Goal: Task Accomplishment & Management: Complete application form

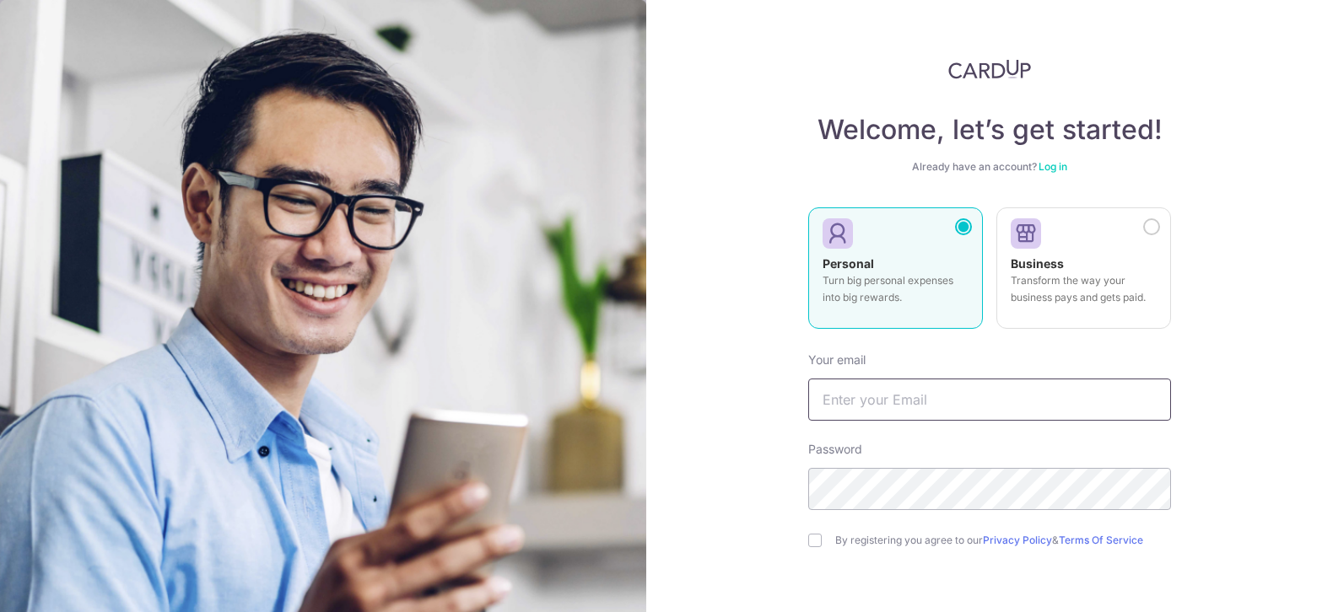
click at [939, 413] on input "text" at bounding box center [989, 400] width 363 height 42
type input "[EMAIL_ADDRESS][DOMAIN_NAME]"
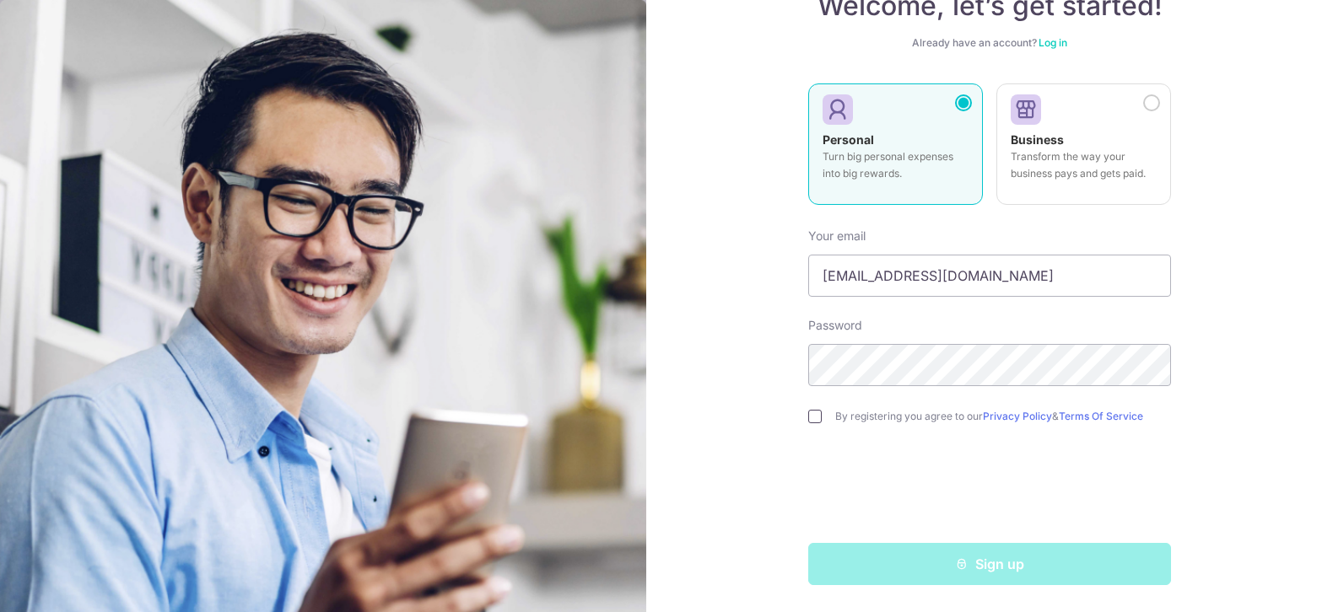
click at [812, 413] on input "checkbox" at bounding box center [814, 416] width 13 height 13
checkbox input "true"
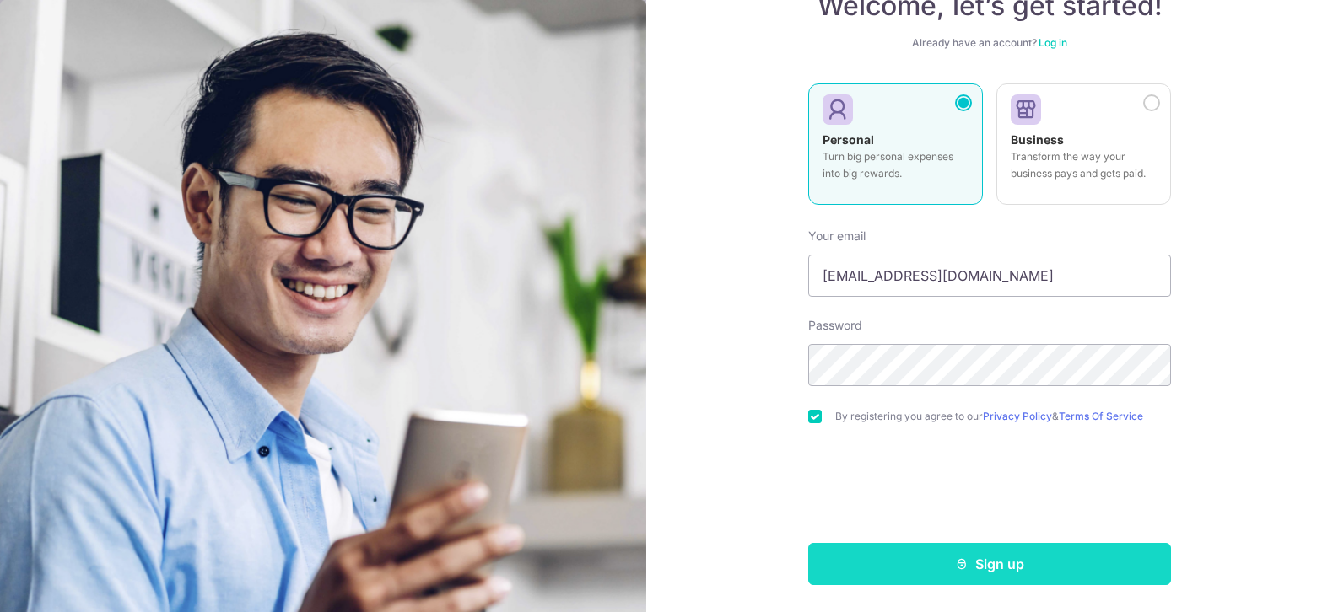
click at [947, 569] on button "Sign up" at bounding box center [989, 564] width 363 height 42
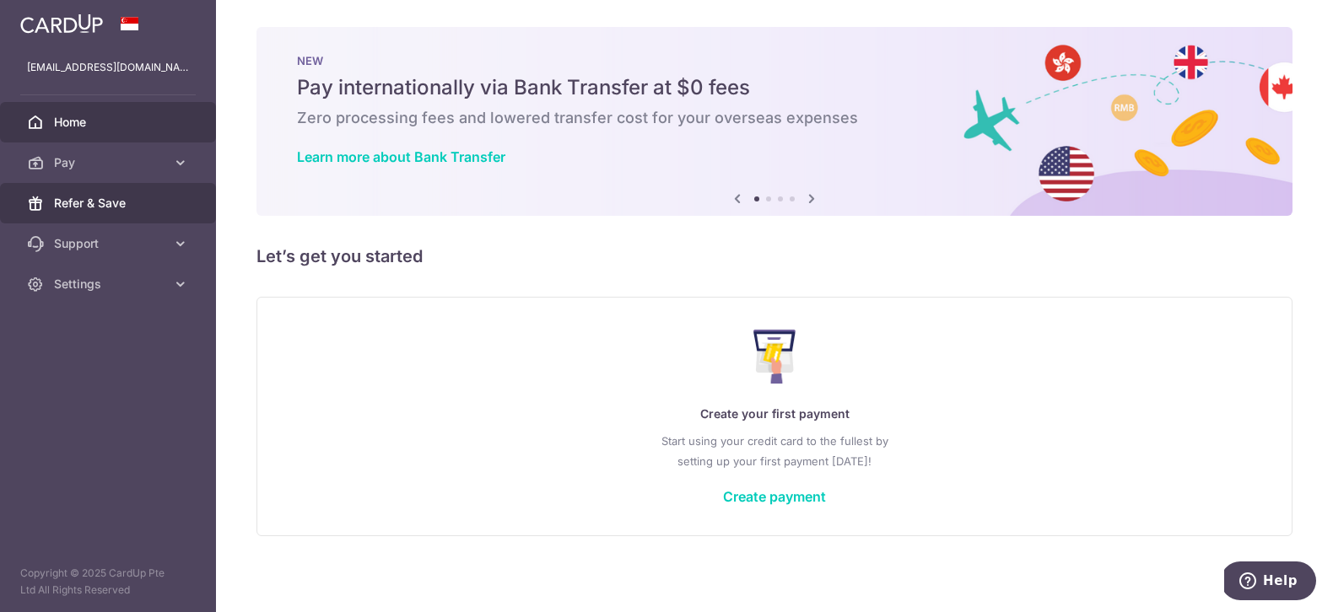
click at [96, 189] on link "Refer & Save" at bounding box center [108, 203] width 216 height 40
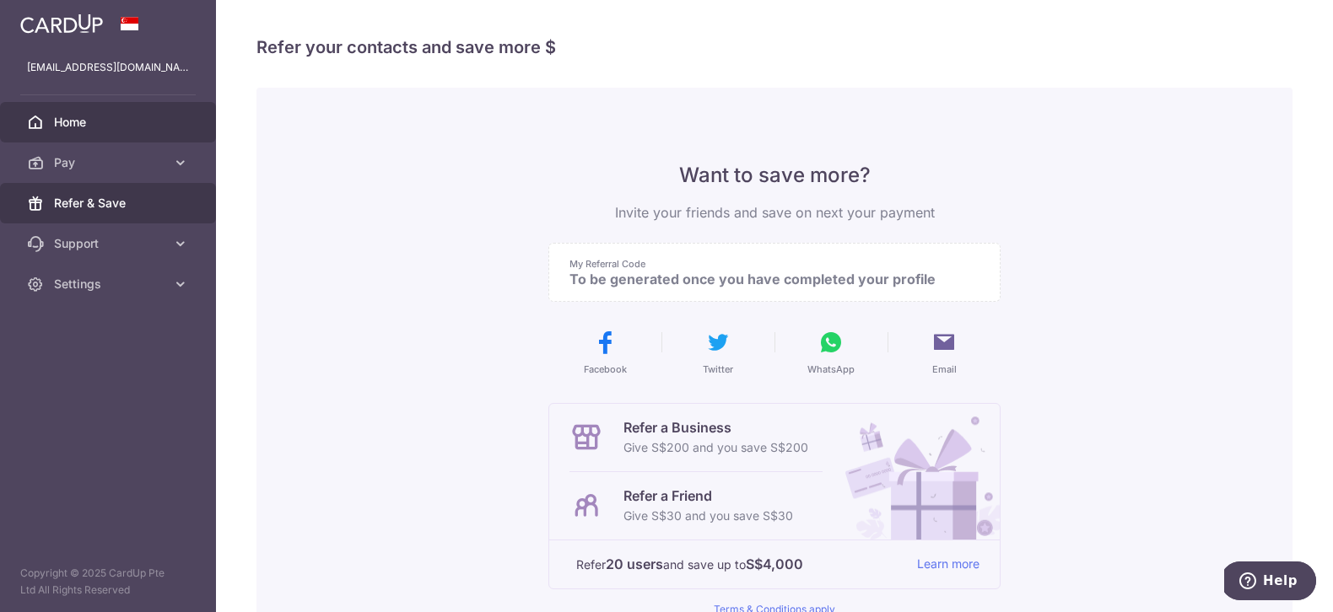
click at [109, 124] on span "Home" at bounding box center [109, 122] width 111 height 17
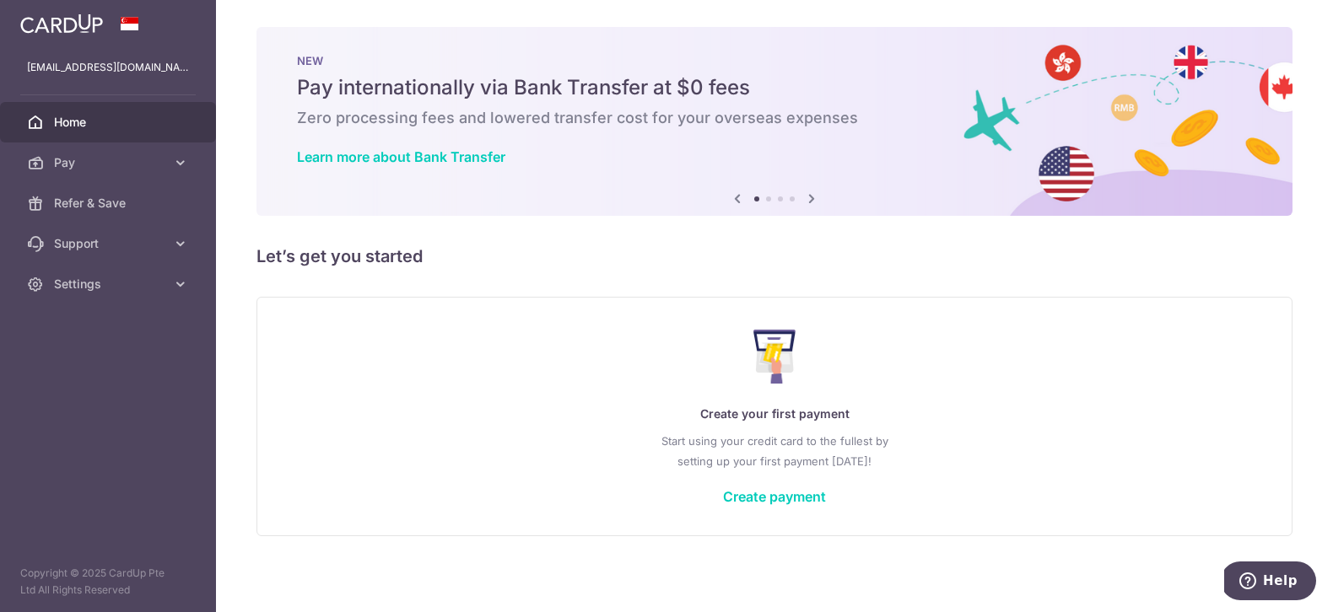
click at [812, 195] on icon at bounding box center [811, 198] width 20 height 21
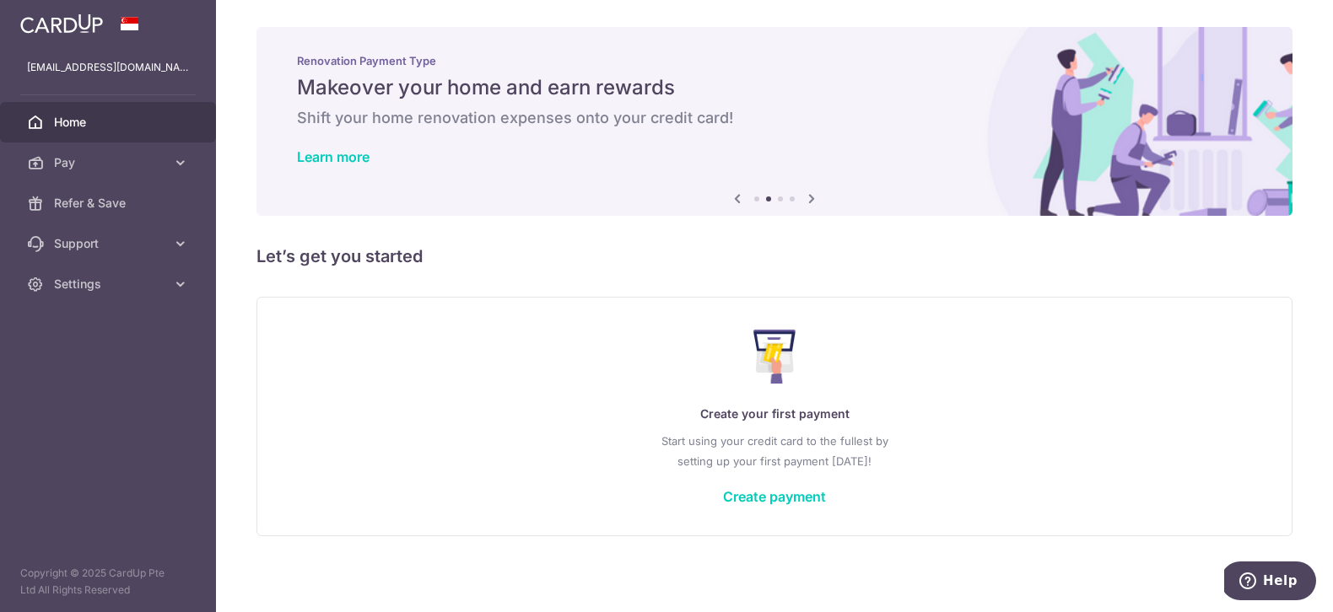
click at [731, 199] on icon at bounding box center [737, 198] width 20 height 21
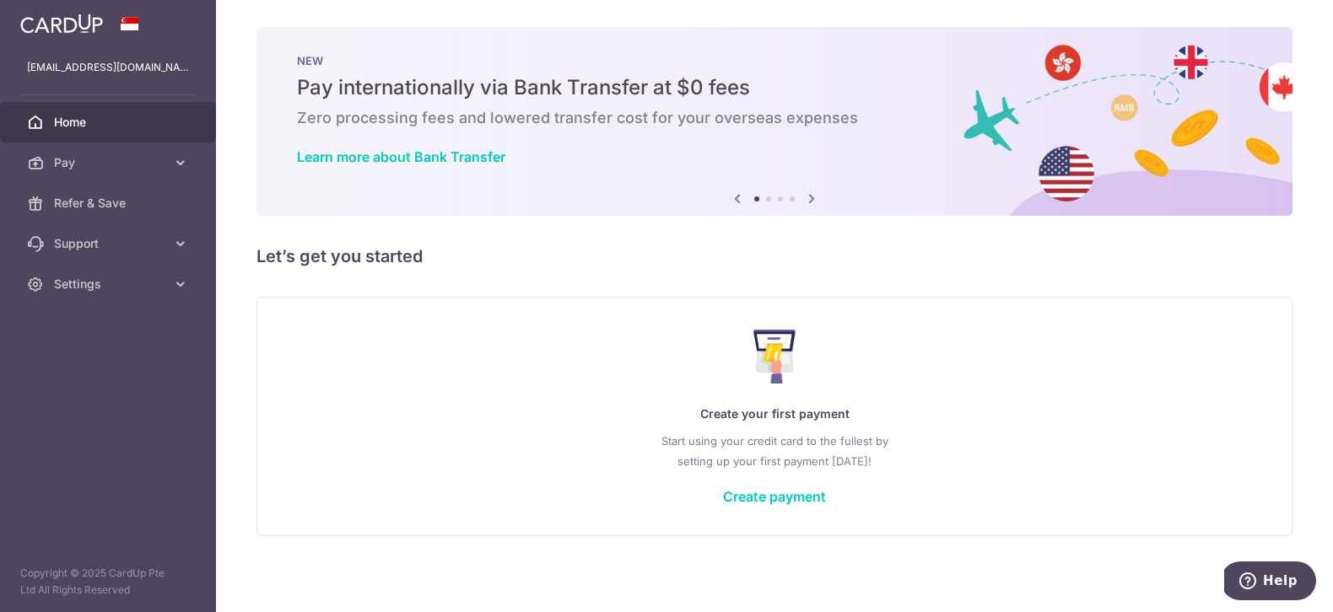
click at [814, 197] on icon at bounding box center [811, 198] width 20 height 21
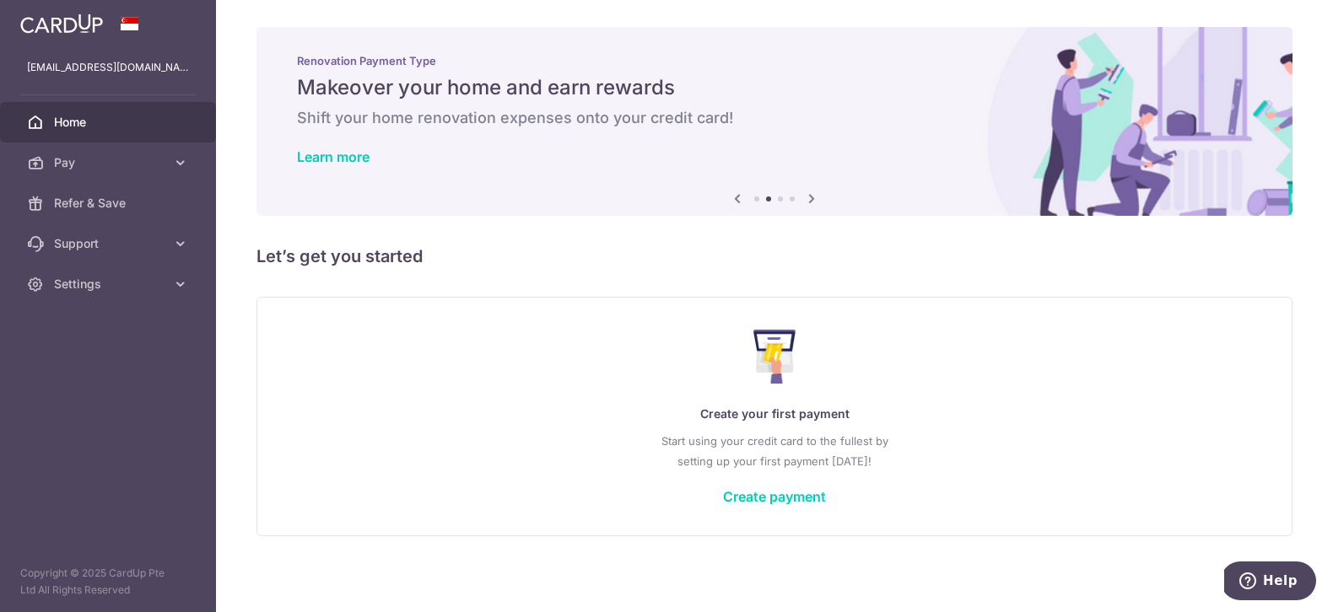
click at [810, 197] on icon at bounding box center [811, 198] width 20 height 21
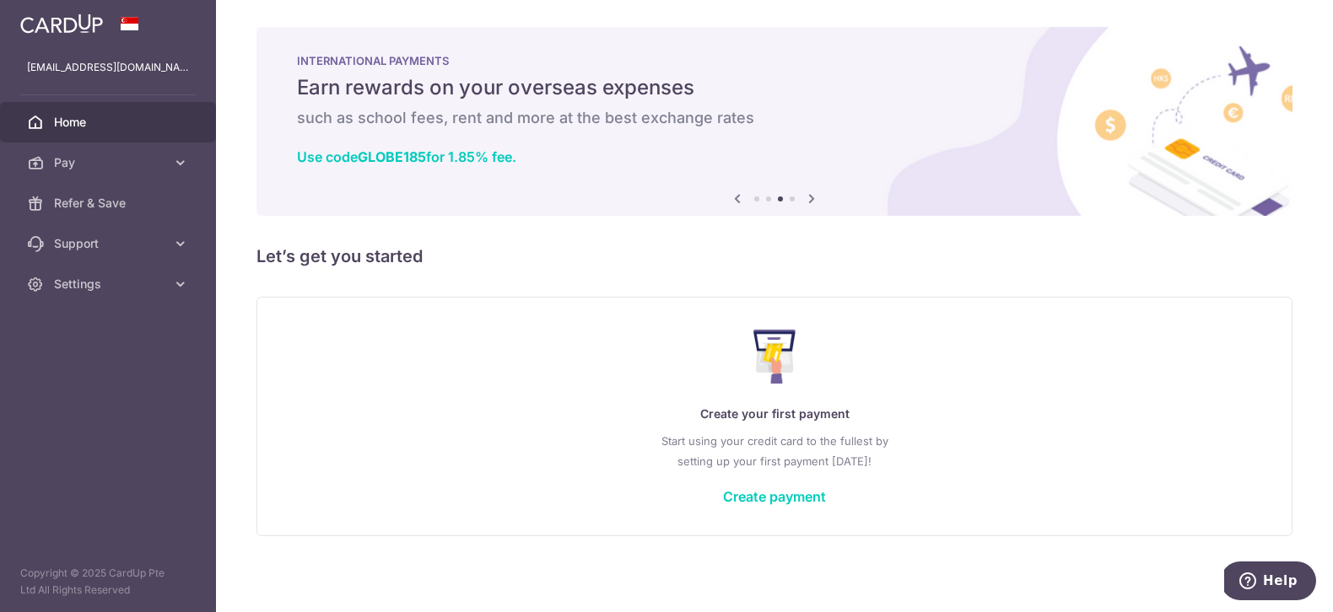
click at [810, 197] on icon at bounding box center [811, 198] width 20 height 21
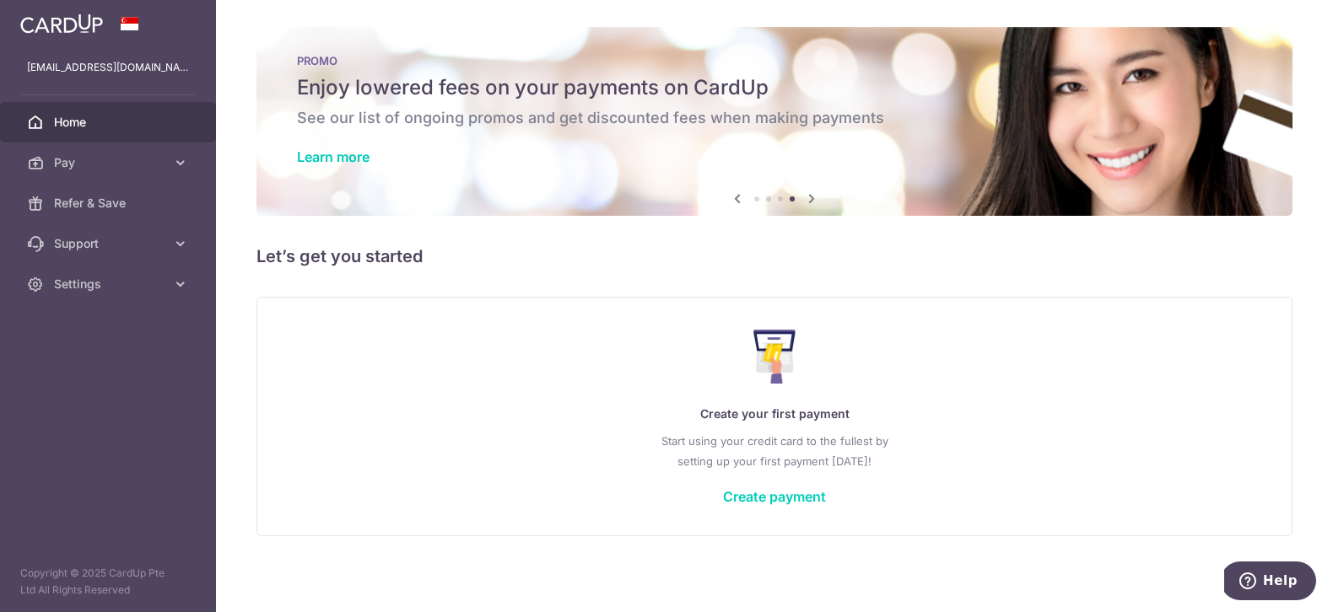
click at [810, 197] on icon at bounding box center [811, 198] width 20 height 21
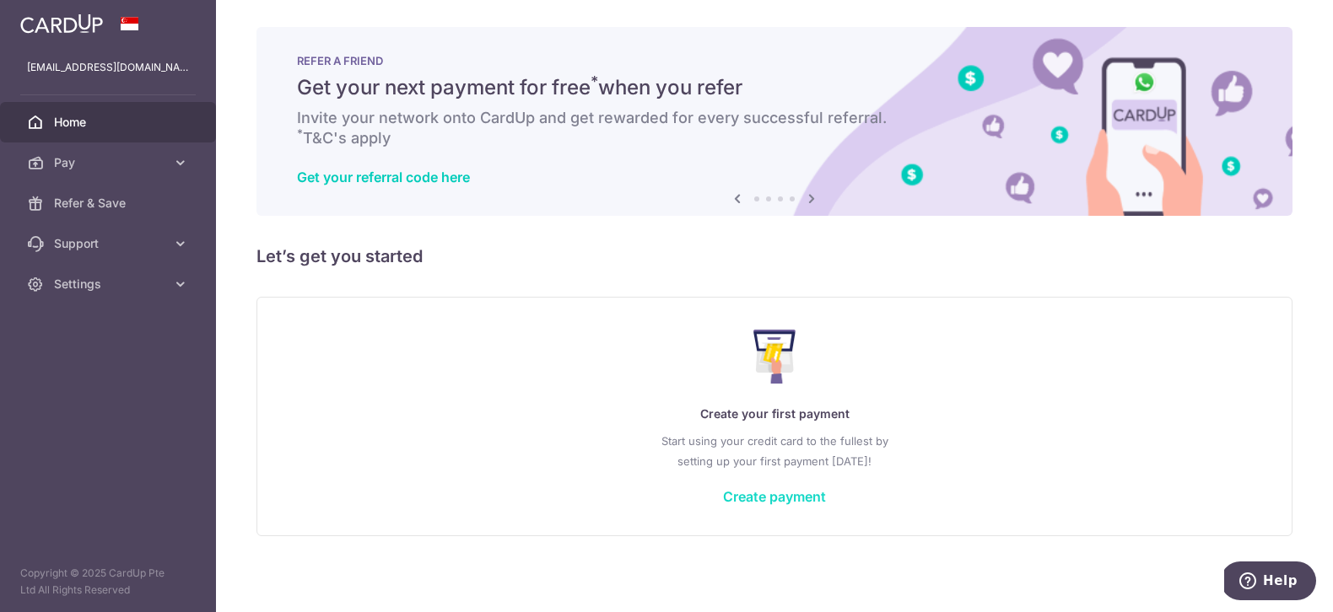
click at [795, 501] on link "Create payment" at bounding box center [774, 496] width 103 height 17
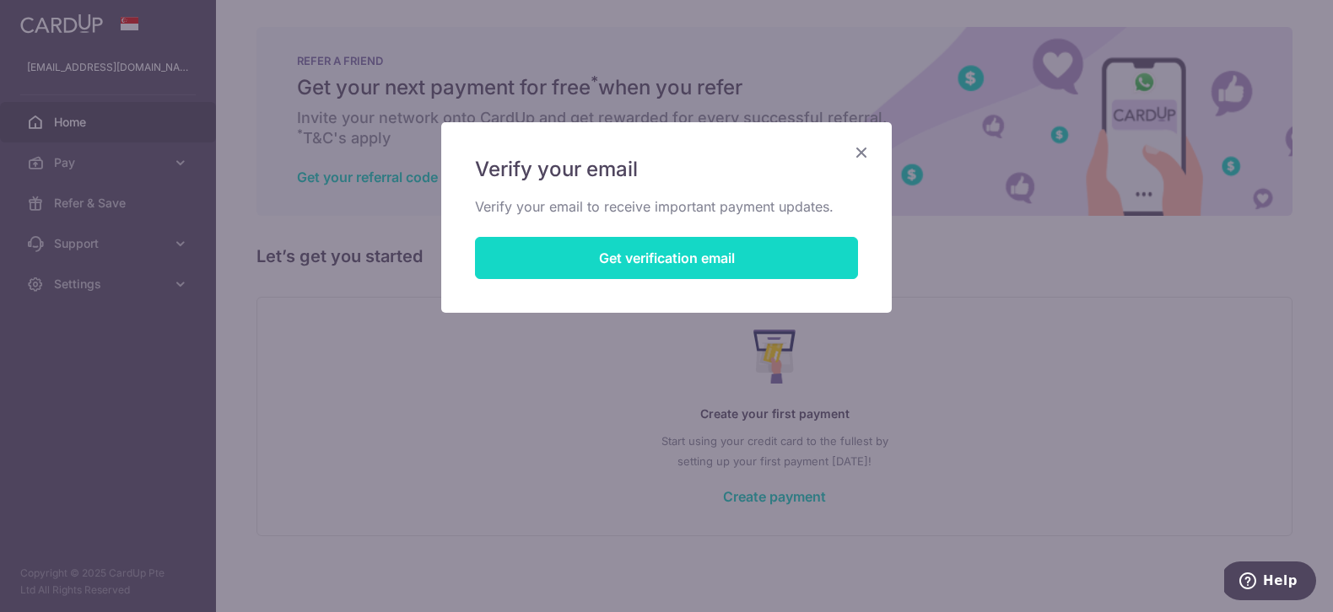
click at [625, 251] on button "Get verification email" at bounding box center [666, 258] width 383 height 42
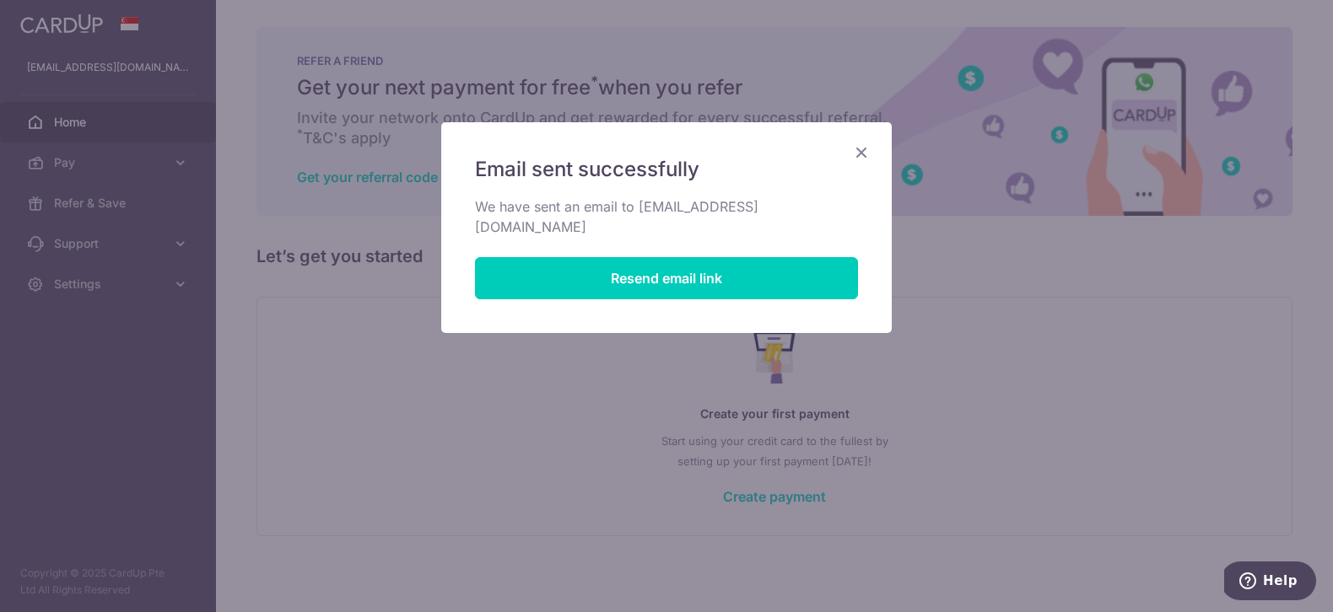
click at [861, 150] on icon "Close" at bounding box center [861, 152] width 20 height 21
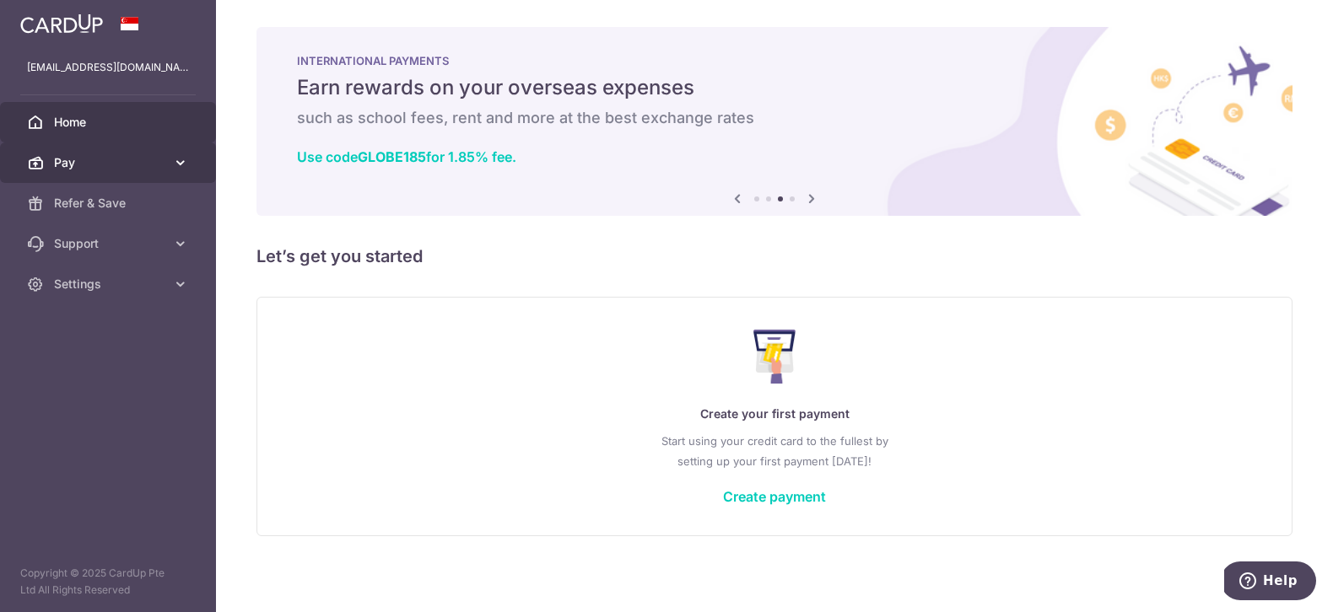
click at [95, 167] on span "Pay" at bounding box center [109, 162] width 111 height 17
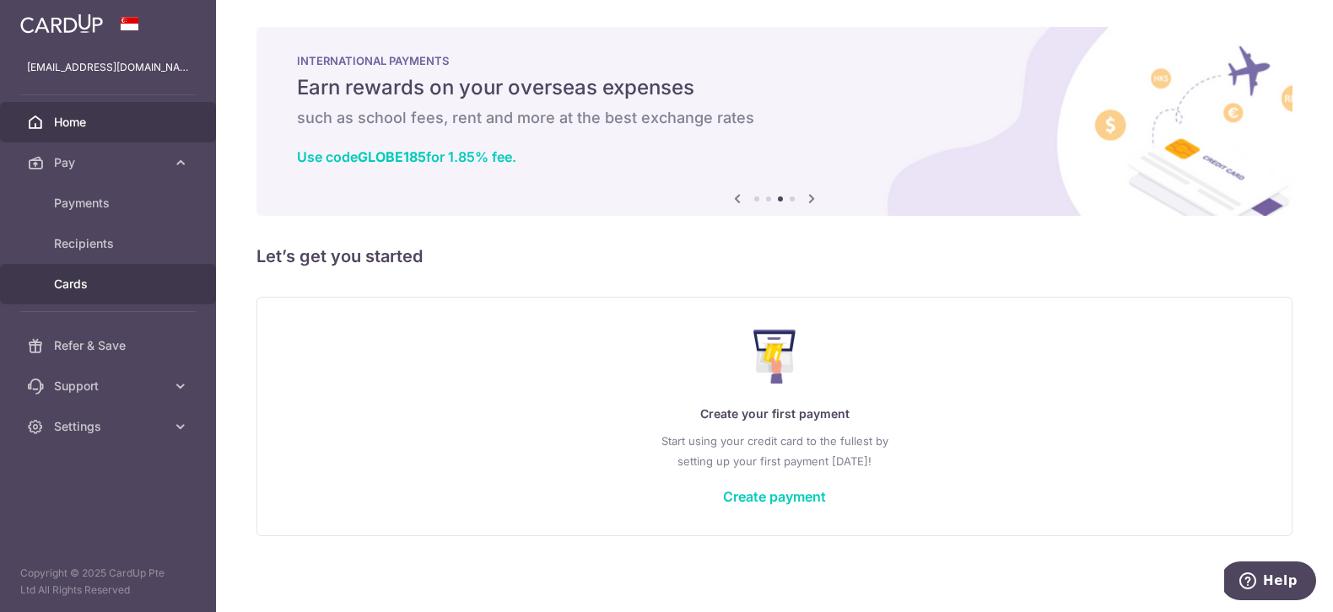
click at [90, 294] on link "Cards" at bounding box center [108, 284] width 216 height 40
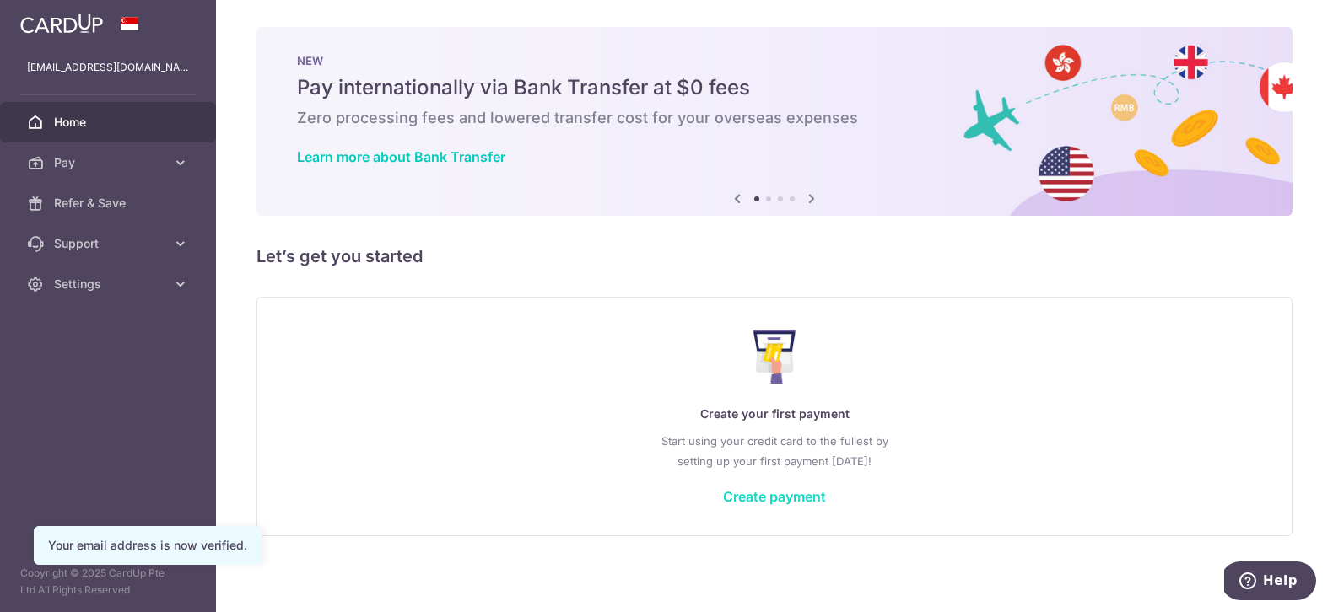
click at [765, 493] on link "Create payment" at bounding box center [774, 496] width 103 height 17
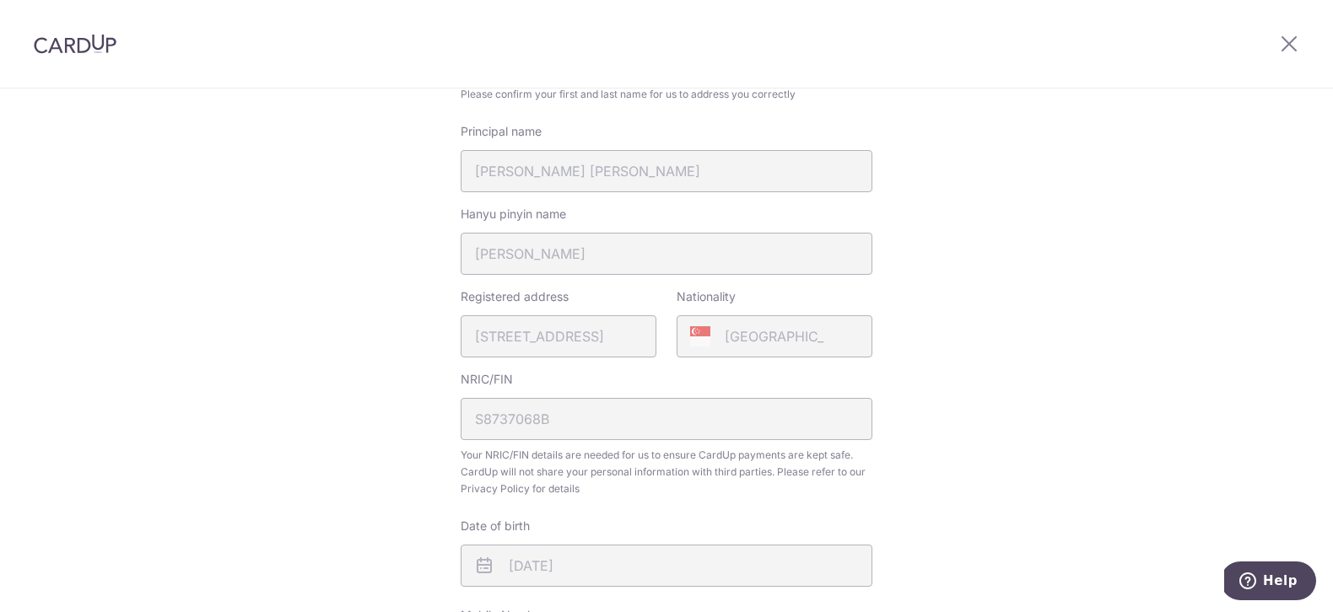
scroll to position [461, 0]
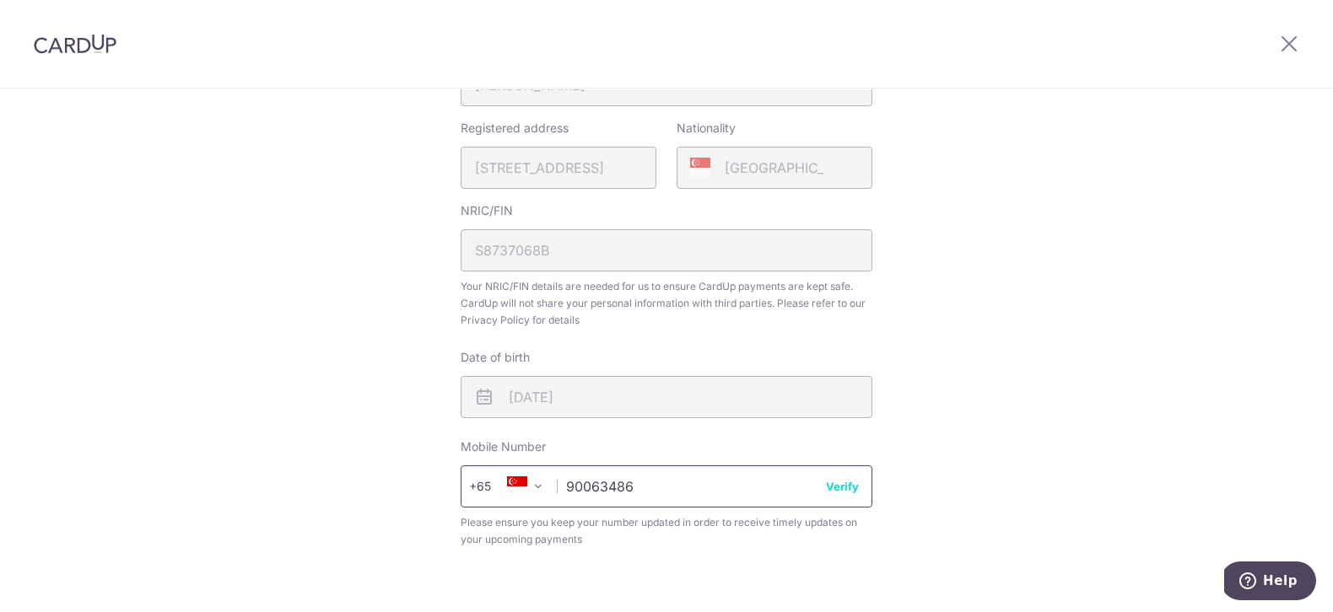
type input "90063486"
click at [850, 490] on button "Verify" at bounding box center [842, 486] width 33 height 17
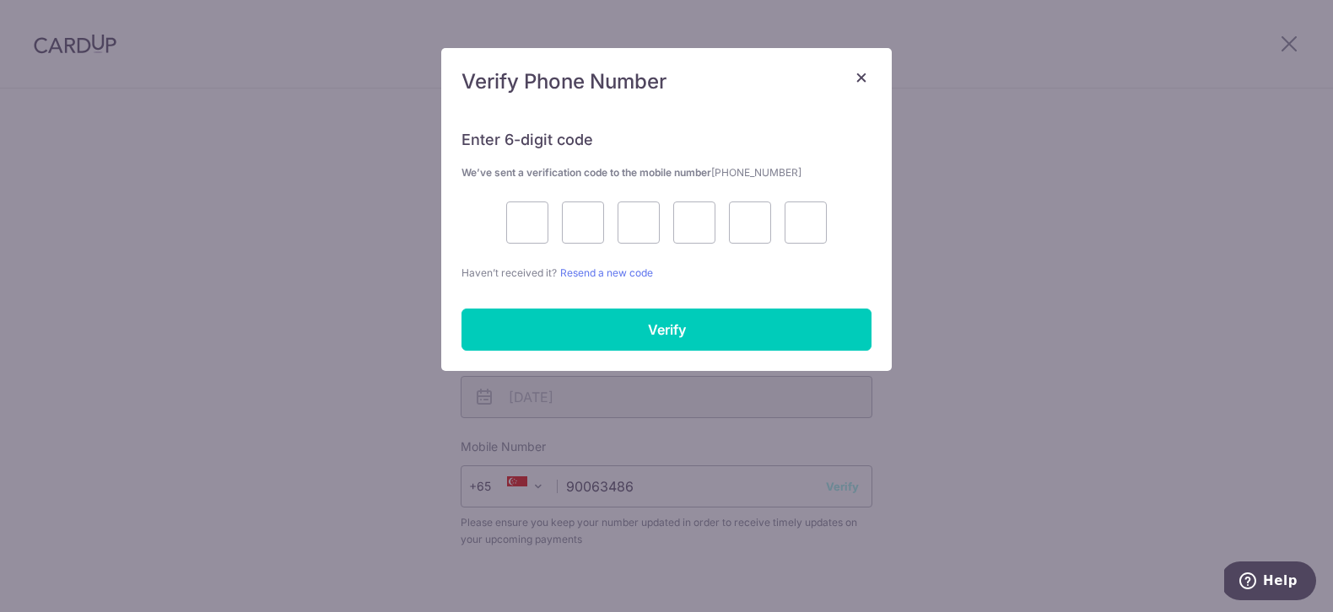
click at [550, 233] on div at bounding box center [666, 223] width 410 height 42
click at [516, 227] on input "text" at bounding box center [527, 223] width 42 height 42
type input "1"
type input "4"
type input "0"
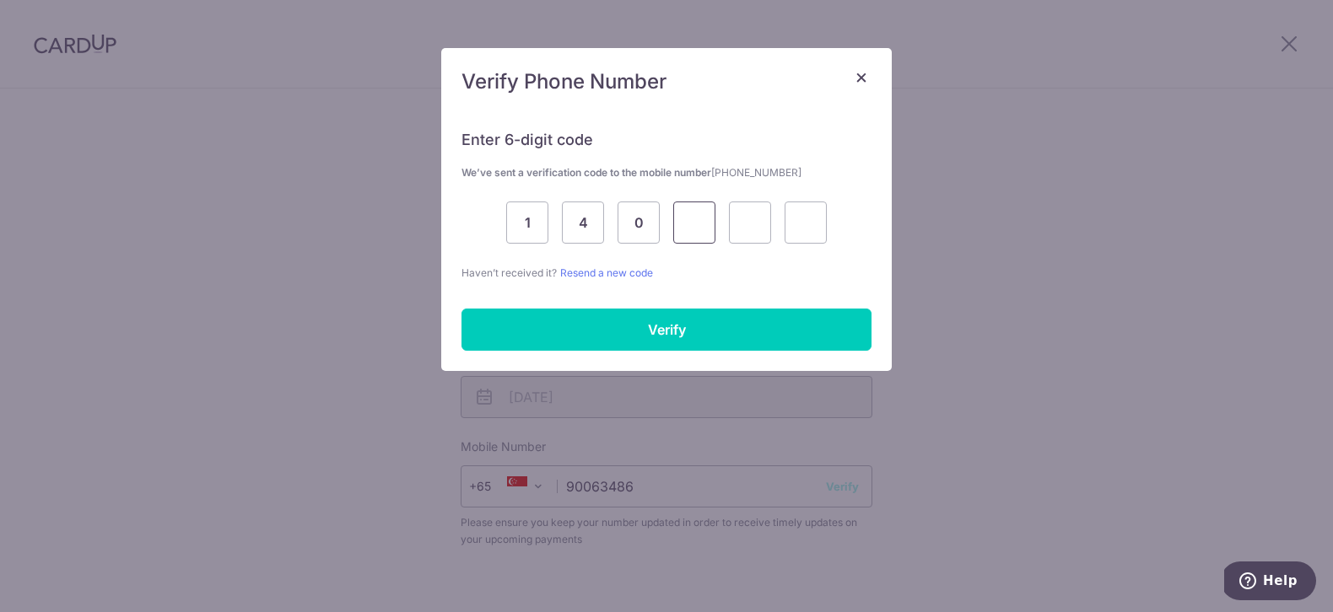
type input "5"
type input "9"
type input "5"
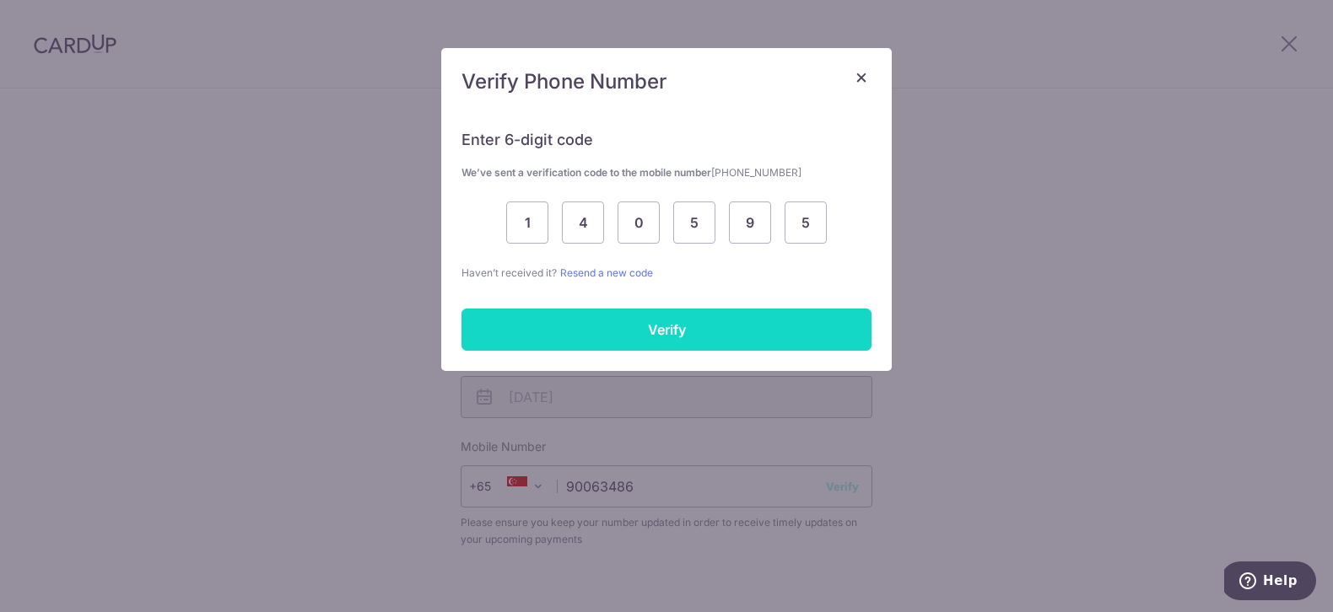
click at [585, 342] on input "Verify" at bounding box center [666, 330] width 410 height 42
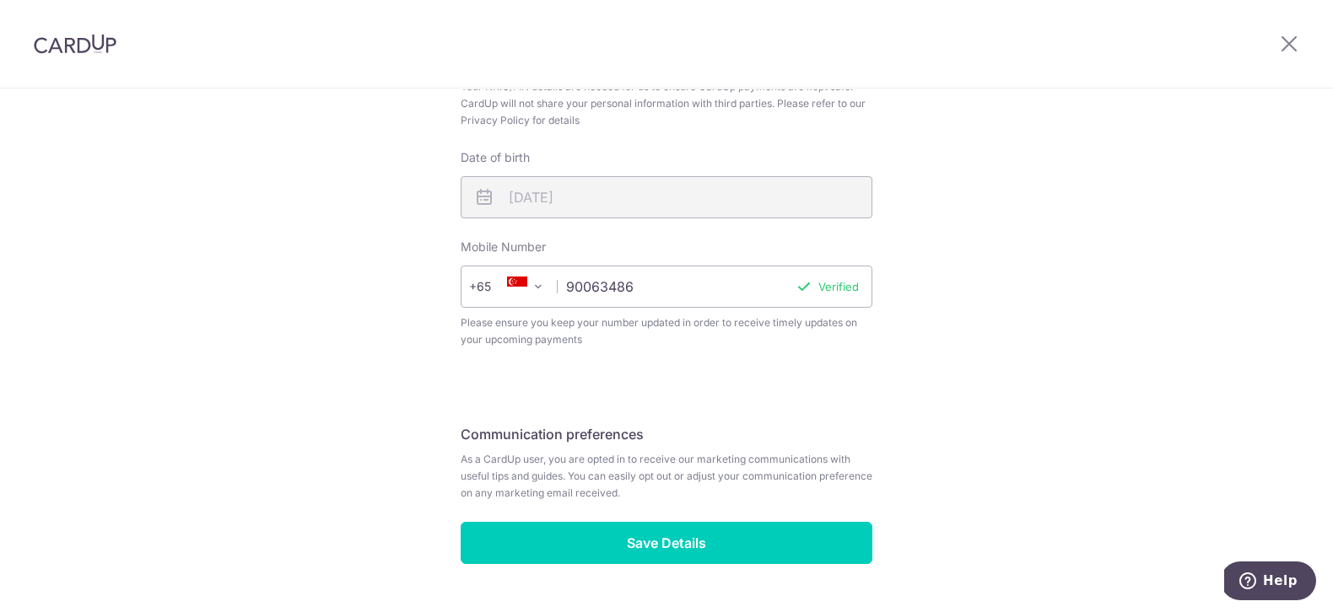
scroll to position [706, 0]
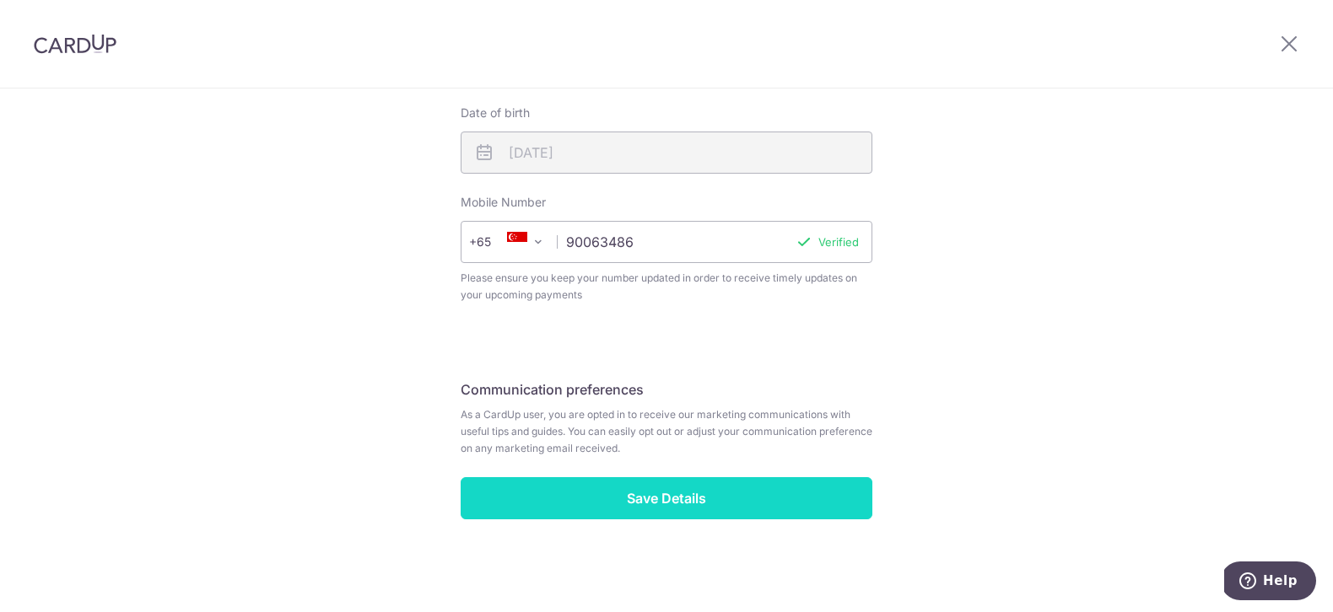
click at [630, 484] on input "Save Details" at bounding box center [667, 498] width 412 height 42
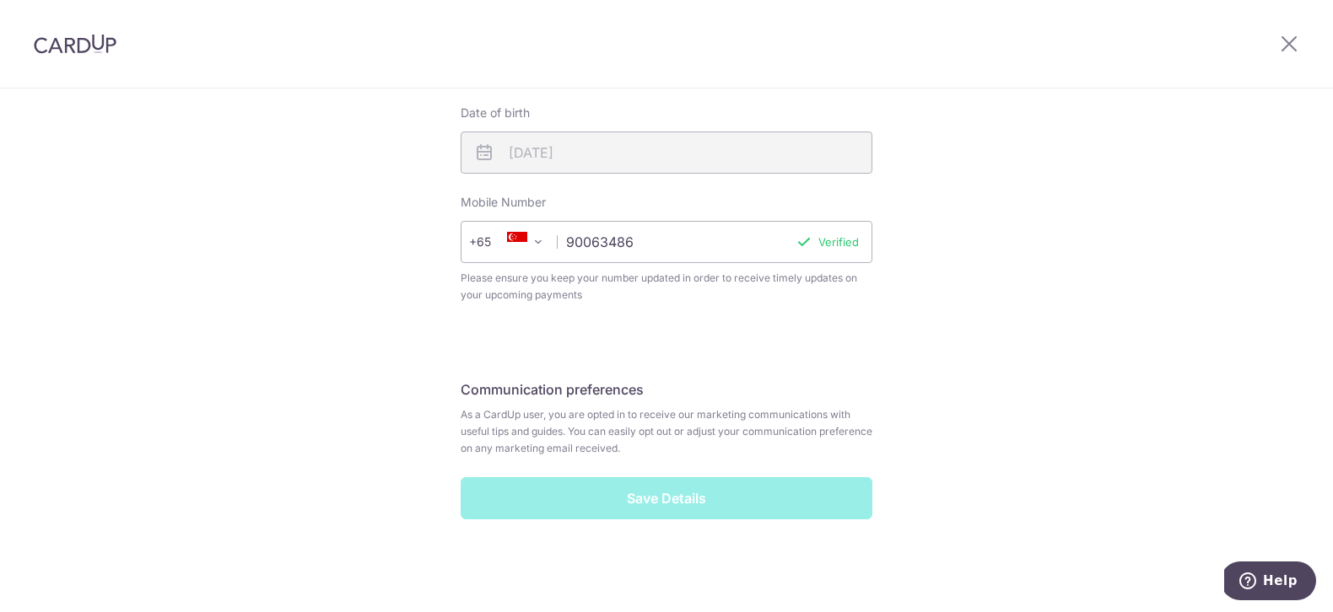
click at [685, 491] on div "Save Details" at bounding box center [666, 498] width 432 height 42
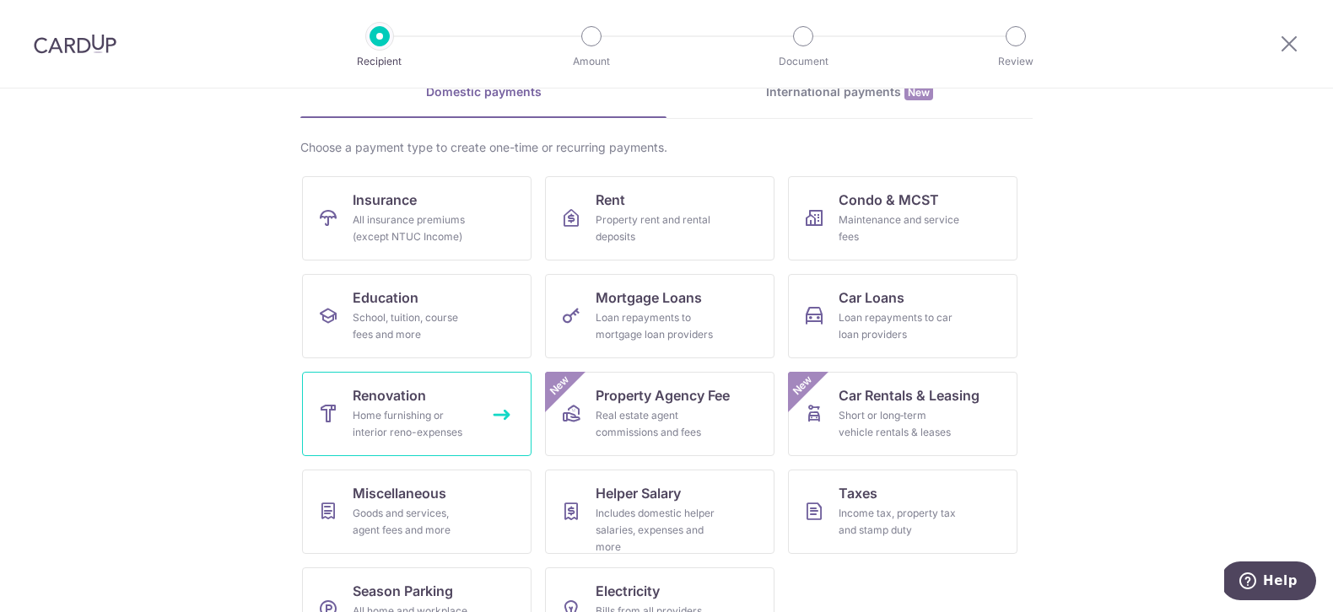
scroll to position [143, 0]
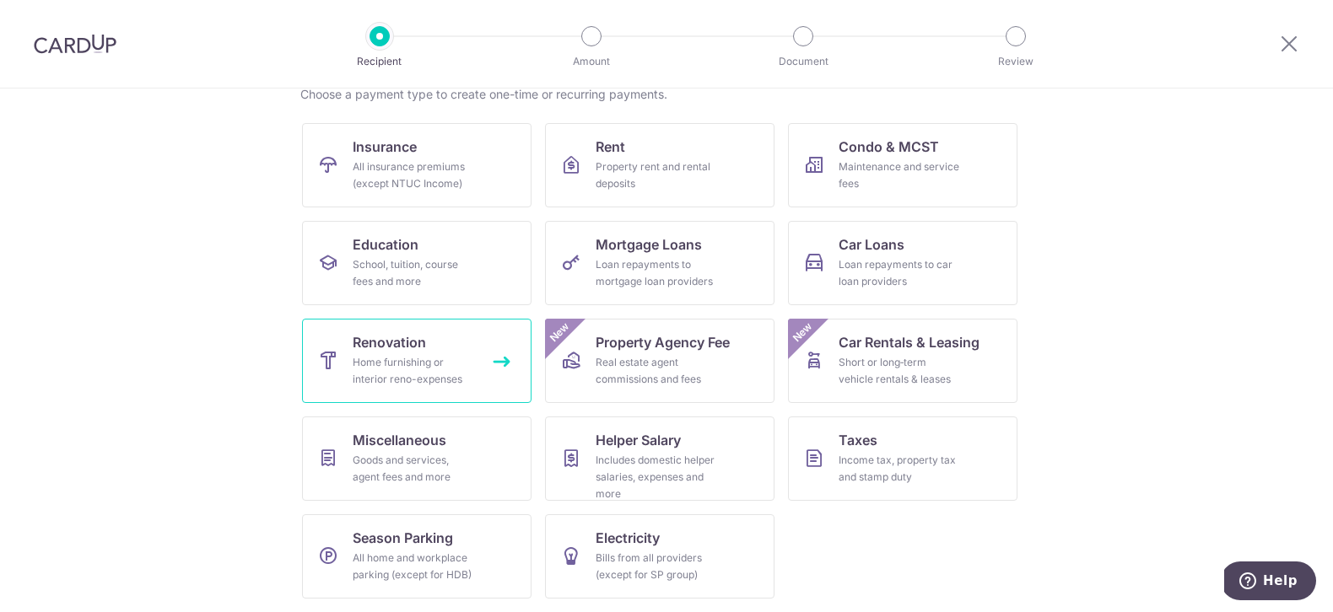
click at [447, 371] on div "Home furnishing or interior reno-expenses" at bounding box center [413, 371] width 121 height 34
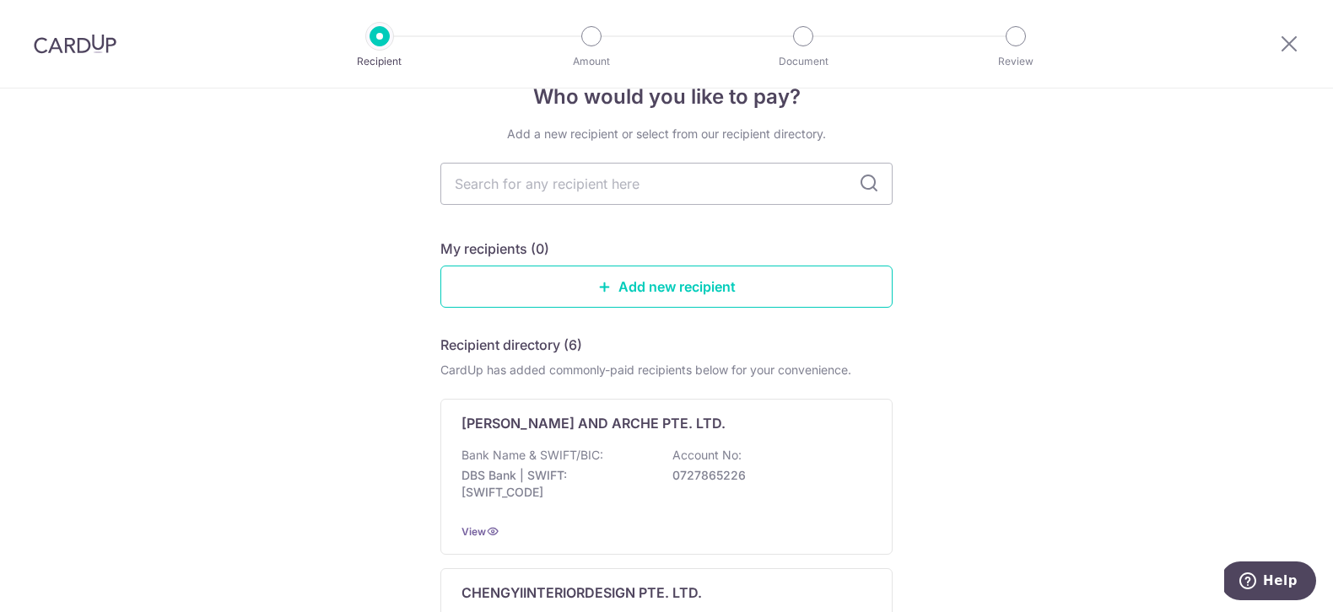
scroll to position [143, 0]
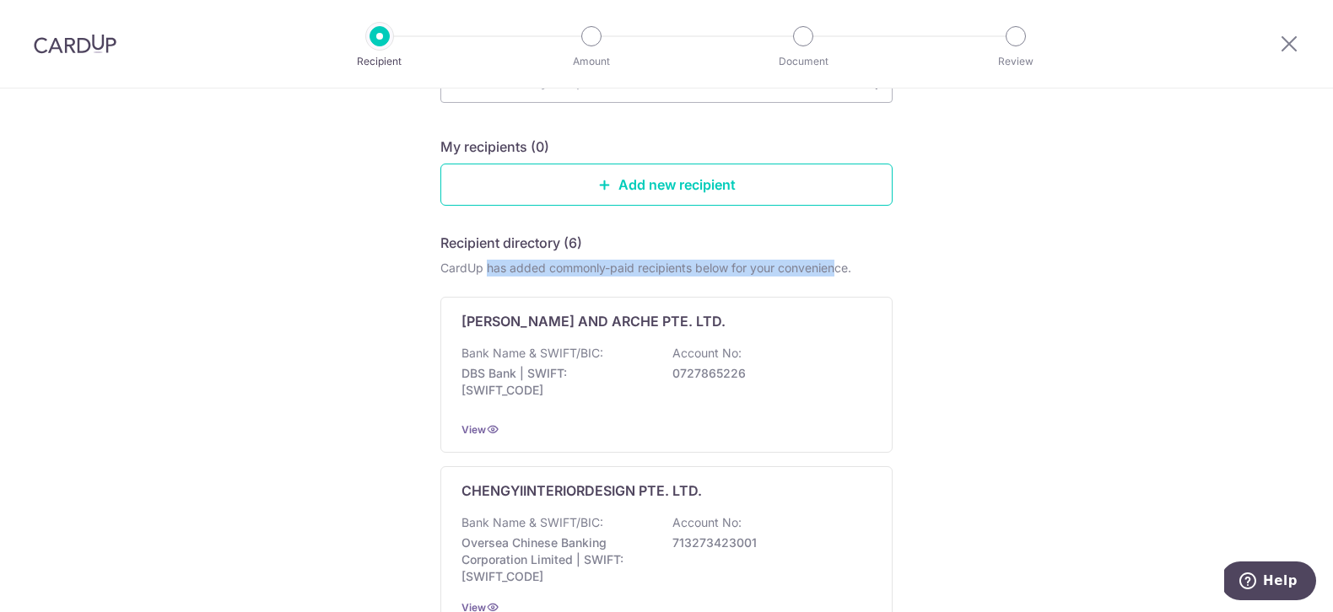
drag, startPoint x: 483, startPoint y: 273, endPoint x: 841, endPoint y: 268, distance: 357.7
click at [839, 268] on div "CardUp has added commonly-paid recipients below for your convenience." at bounding box center [666, 268] width 452 height 17
click at [850, 267] on div "CardUp has added commonly-paid recipients below for your convenience." at bounding box center [666, 268] width 452 height 17
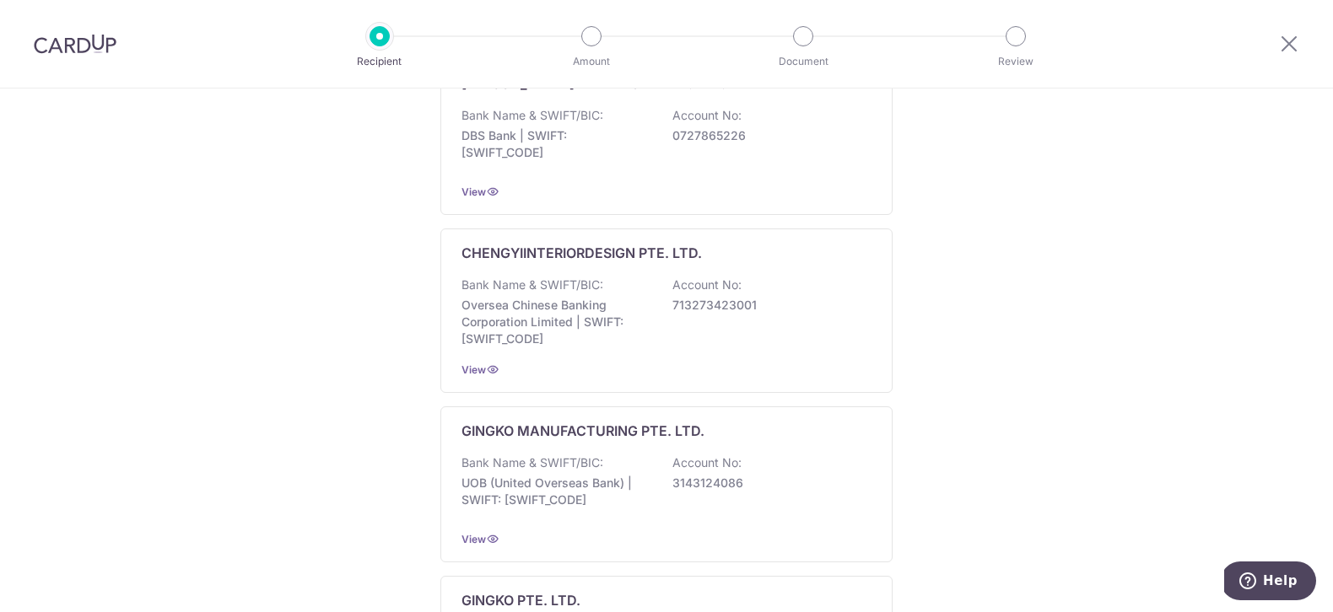
scroll to position [0, 0]
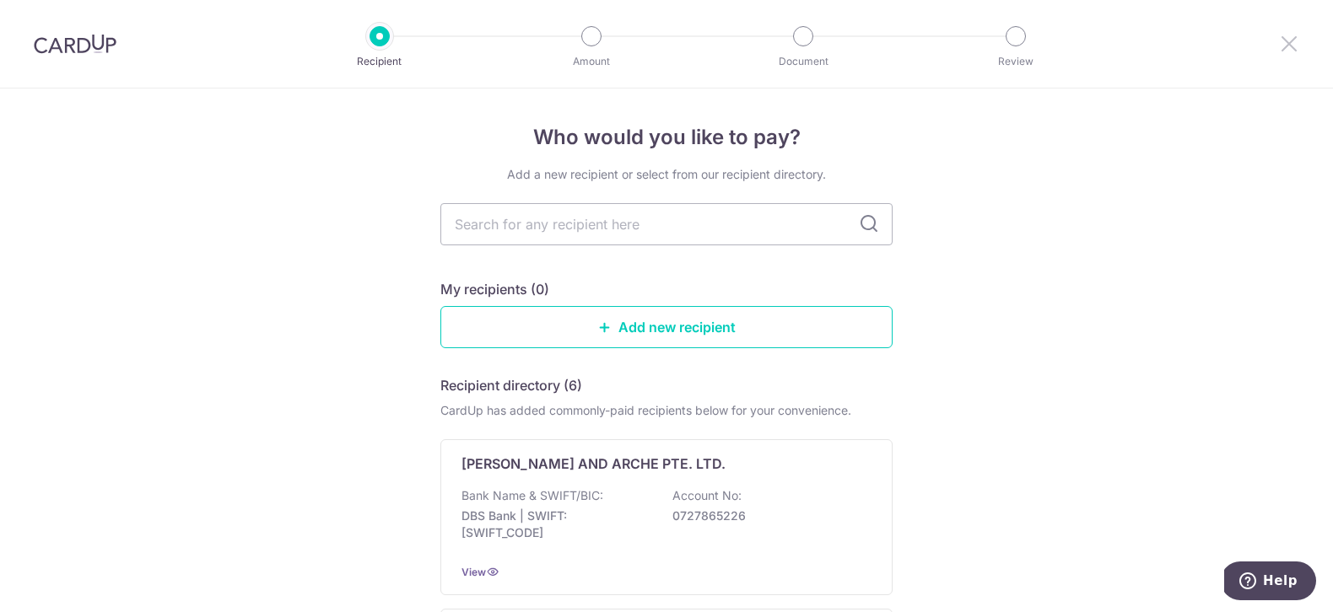
click at [1291, 51] on icon at bounding box center [1289, 43] width 20 height 21
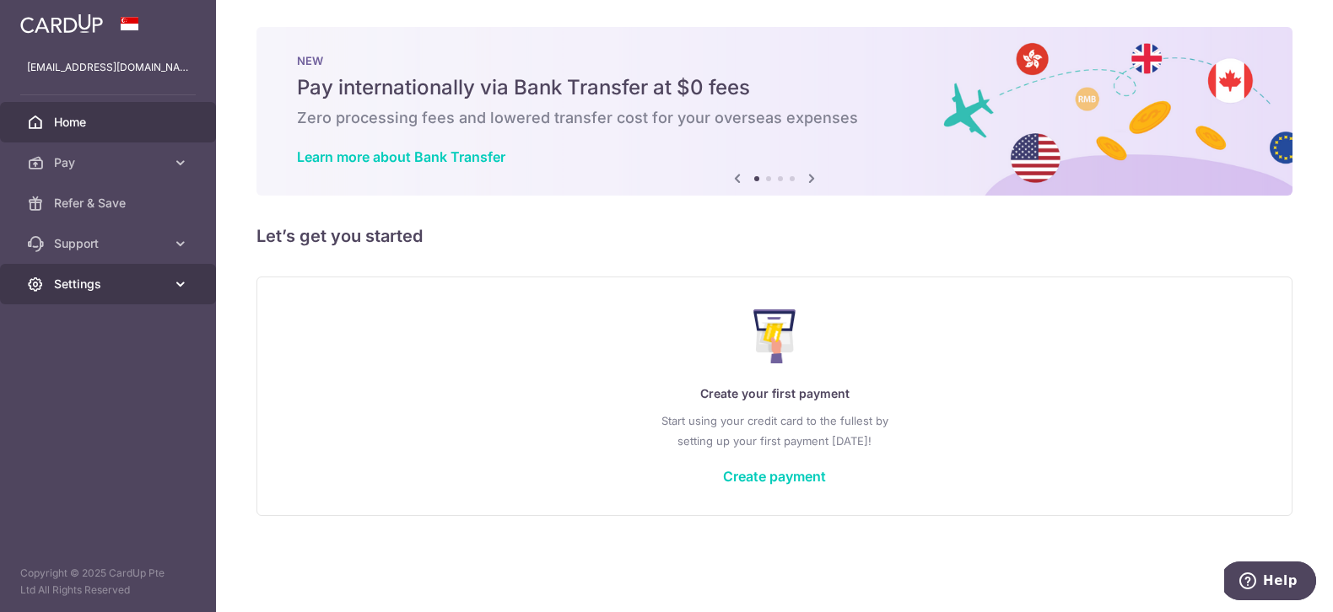
click at [127, 288] on span "Settings" at bounding box center [109, 284] width 111 height 17
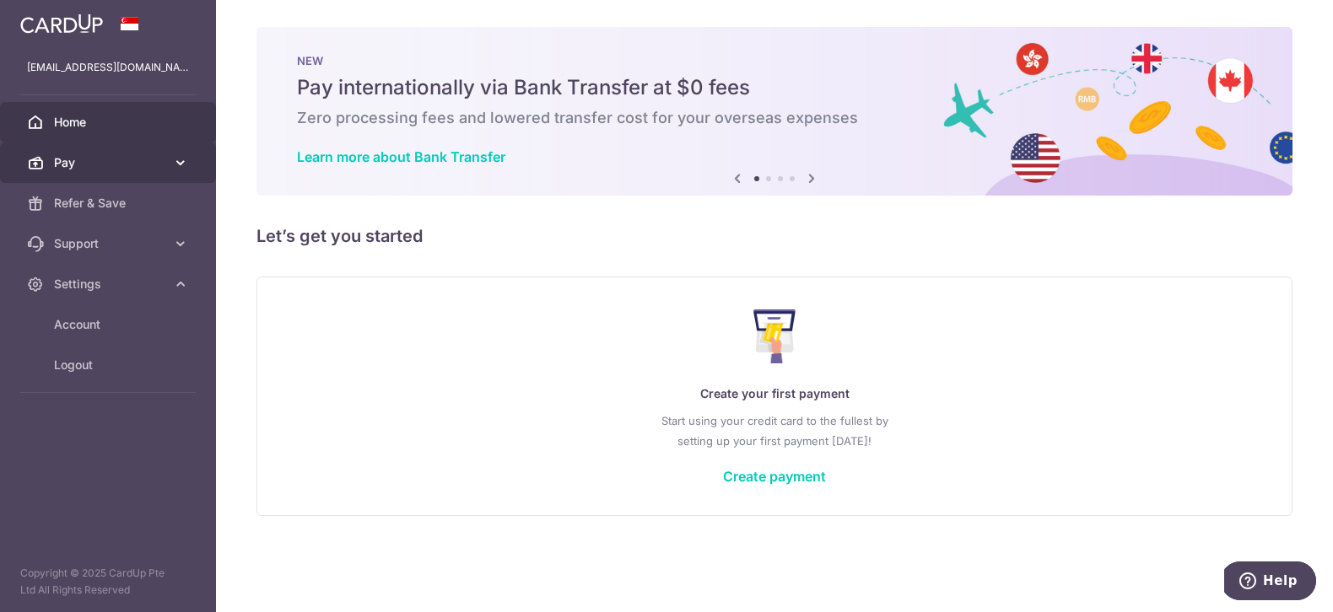
click at [95, 144] on link "Pay" at bounding box center [108, 163] width 216 height 40
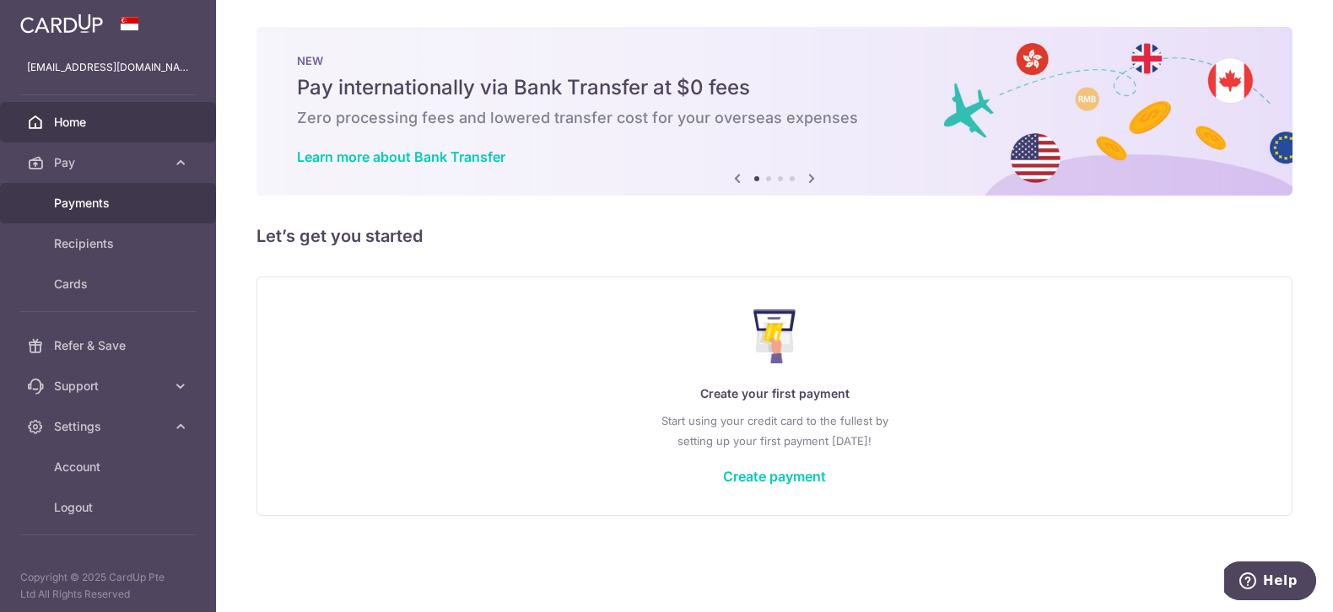
click at [137, 208] on span "Payments" at bounding box center [109, 203] width 111 height 17
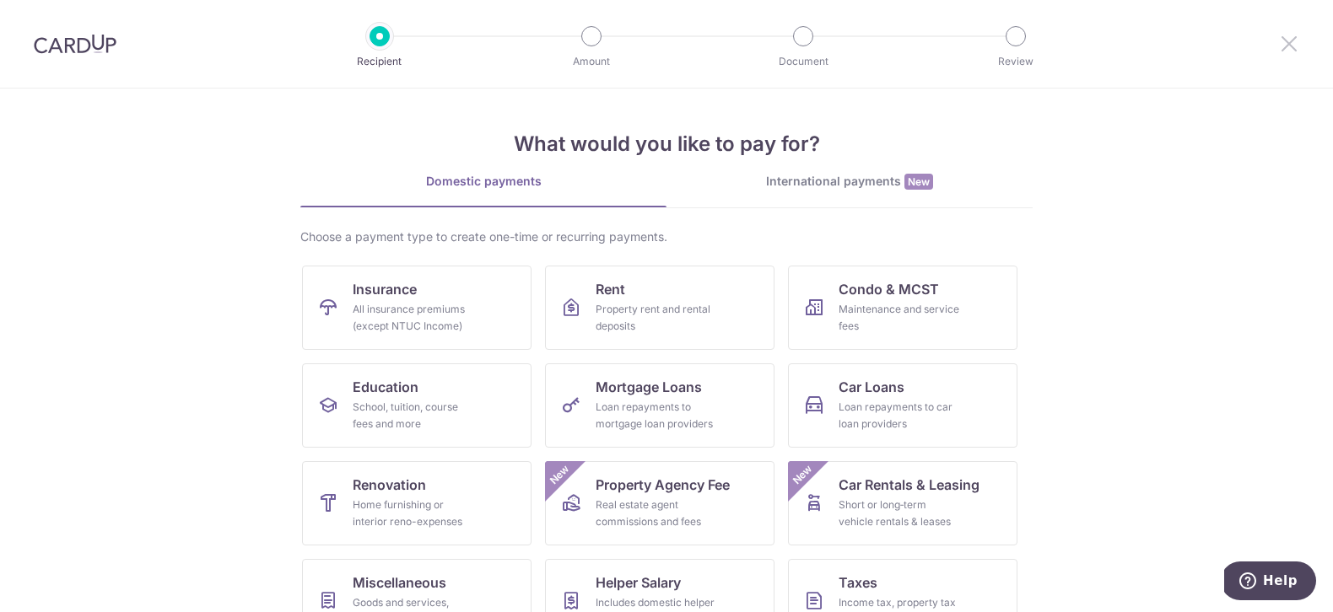
click at [1297, 44] on icon at bounding box center [1289, 43] width 20 height 21
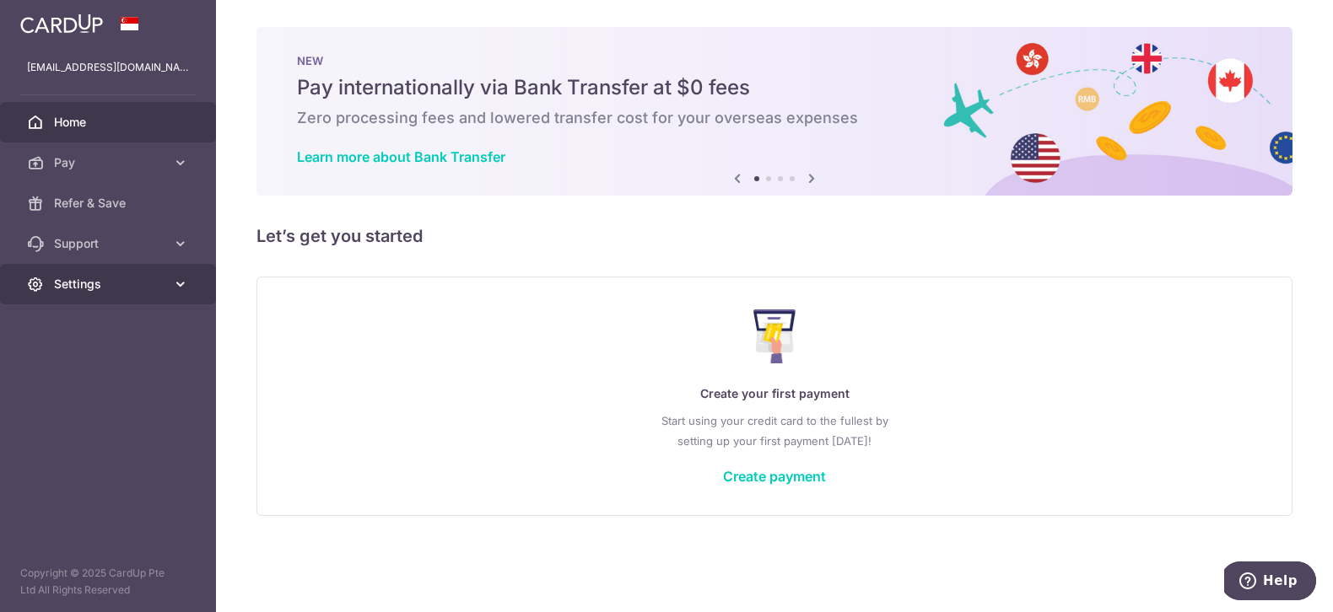
click at [129, 287] on span "Settings" at bounding box center [109, 284] width 111 height 17
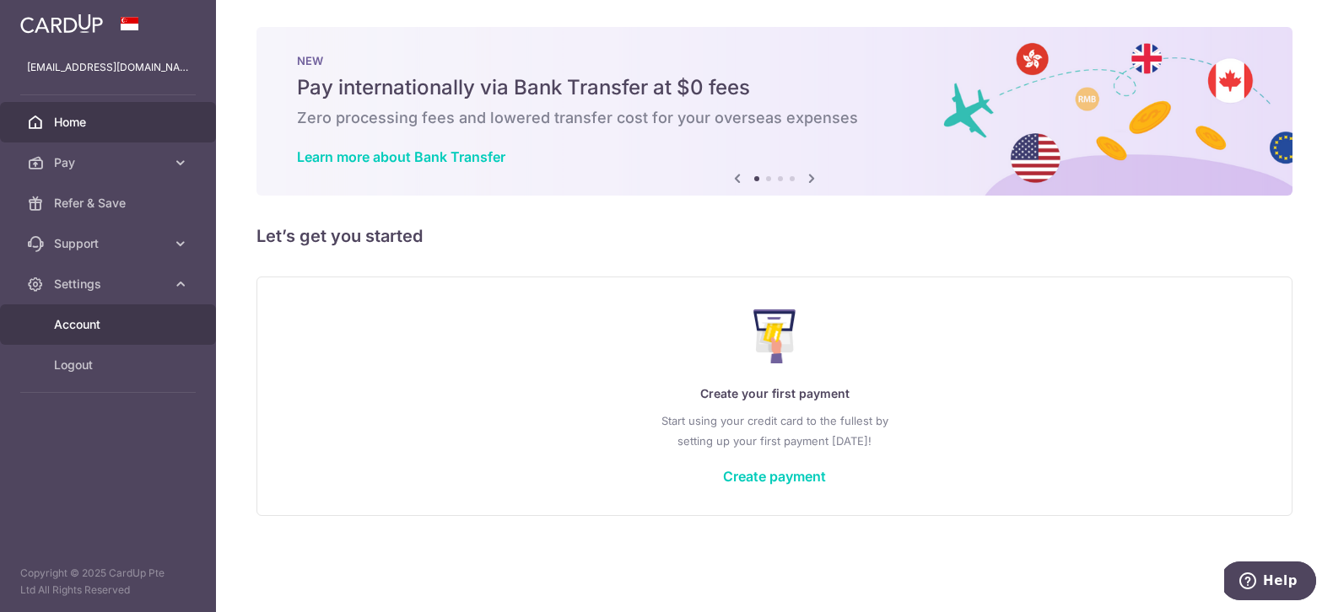
click at [96, 329] on span "Account" at bounding box center [109, 324] width 111 height 17
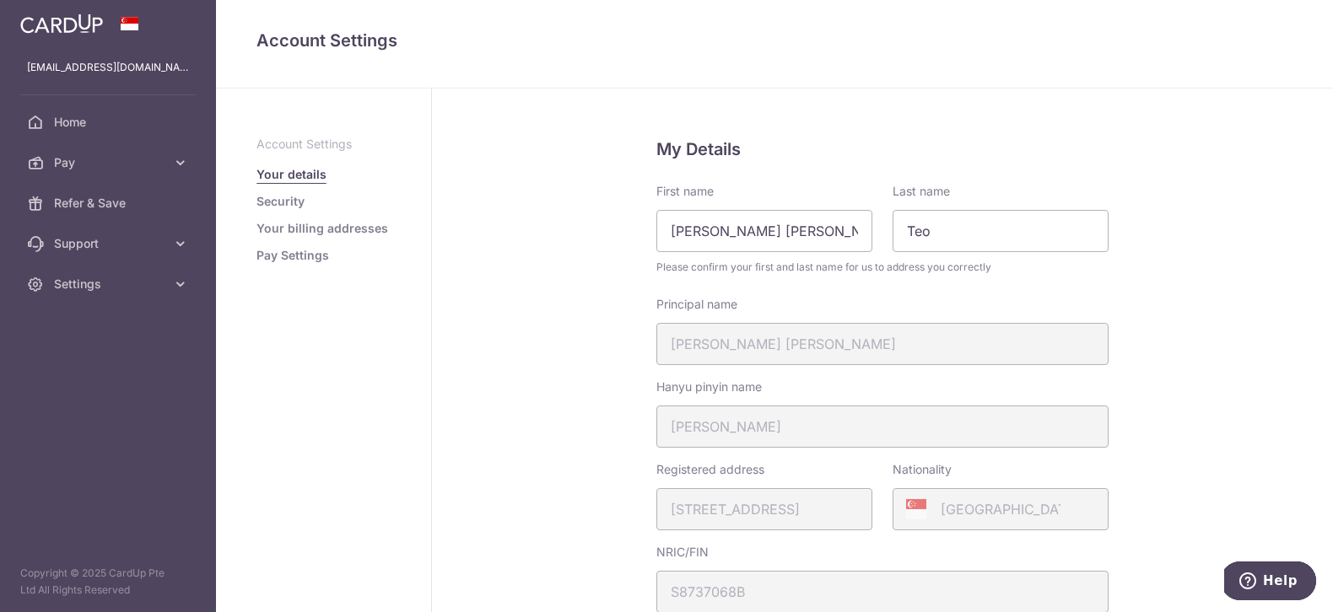
click at [294, 260] on link "Pay Settings" at bounding box center [292, 255] width 73 height 17
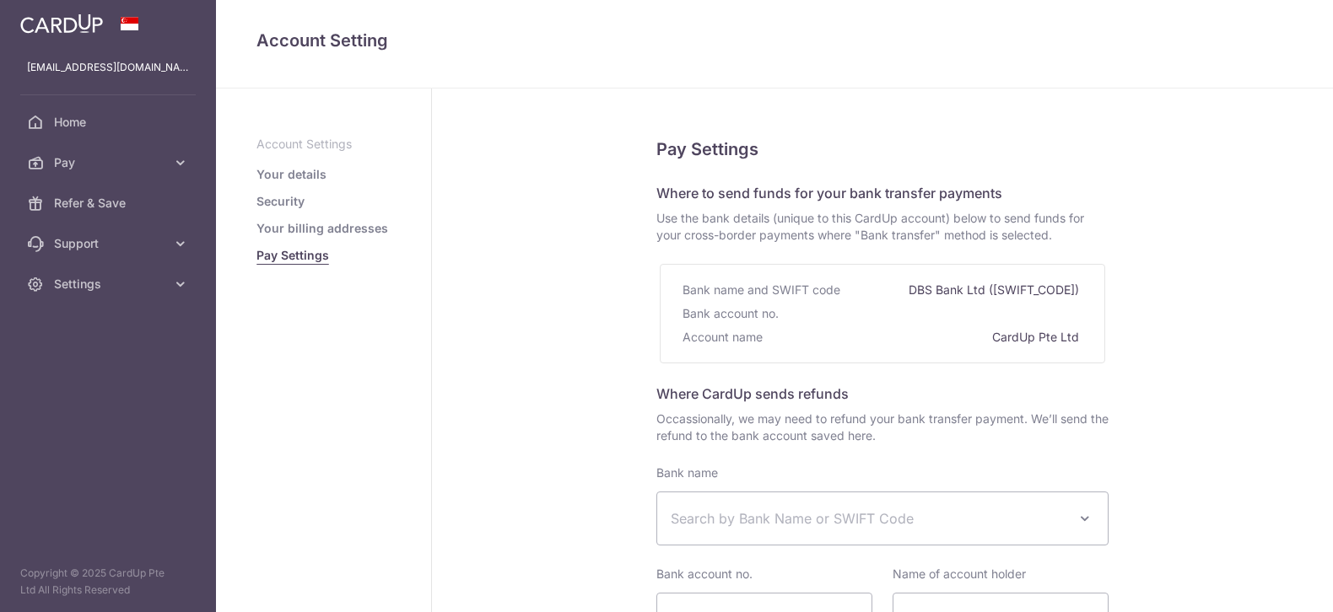
select select
click at [657, 218] on span "Use the bank details (unique to this CardUp account) below to send funds for yo…" at bounding box center [882, 227] width 452 height 34
drag, startPoint x: 657, startPoint y: 218, endPoint x: 1031, endPoint y: 230, distance: 373.9
click at [1031, 230] on span "Use the bank details (unique to this CardUp account) below to send funds for yo…" at bounding box center [882, 227] width 452 height 34
click at [1086, 229] on span "Use the bank details (unique to this CardUp account) below to send funds for yo…" at bounding box center [882, 227] width 452 height 34
